Goal: Transaction & Acquisition: Purchase product/service

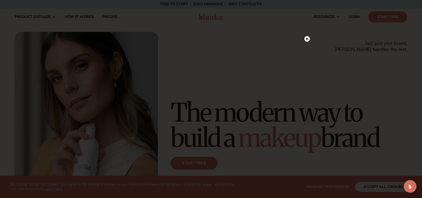
click at [308, 38] on circle at bounding box center [307, 39] width 6 height 6
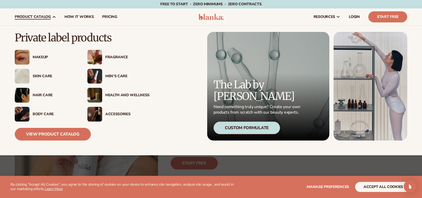
click at [42, 76] on div "Skin Care" at bounding box center [55, 76] width 44 height 4
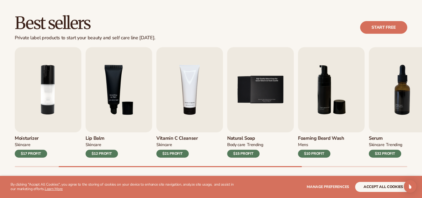
scroll to position [146, 0]
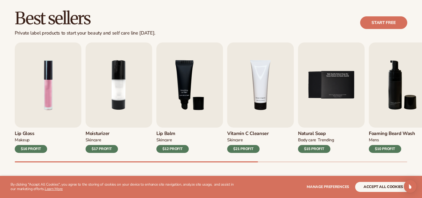
click at [105, 148] on div "$17 PROFIT" at bounding box center [101, 149] width 32 height 8
click at [112, 100] on img "2 / 9" at bounding box center [118, 84] width 67 height 85
click at [107, 146] on div "$17 PROFIT" at bounding box center [101, 149] width 32 height 8
click at [376, 23] on link "Start free" at bounding box center [383, 22] width 47 height 13
